Goal: Find specific page/section: Find specific page/section

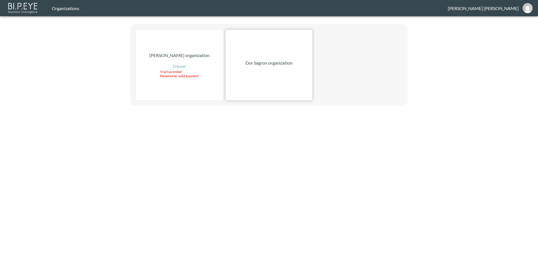
click at [266, 65] on p "Dor Sagron organization" at bounding box center [268, 63] width 47 height 7
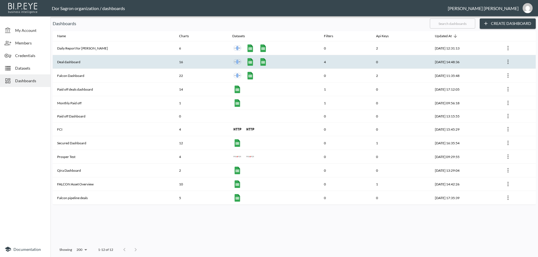
click at [72, 62] on th "Deal dashboard" at bounding box center [114, 62] width 122 height 14
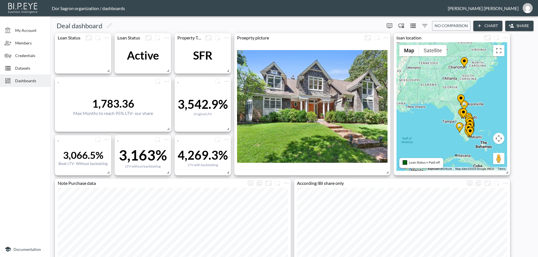
click at [424, 27] on icon "Filters" at bounding box center [424, 25] width 7 height 7
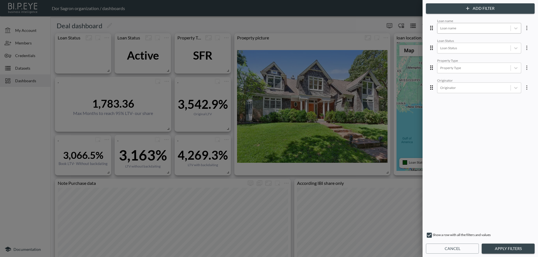
click at [464, 28] on div at bounding box center [474, 27] width 68 height 5
type input "n"
click at [457, 82] on div "Nussbaum Assoc" at bounding box center [483, 80] width 98 height 9
click at [506, 246] on button "Apply Filters" at bounding box center [507, 249] width 53 height 10
